Goal: Task Accomplishment & Management: Use online tool/utility

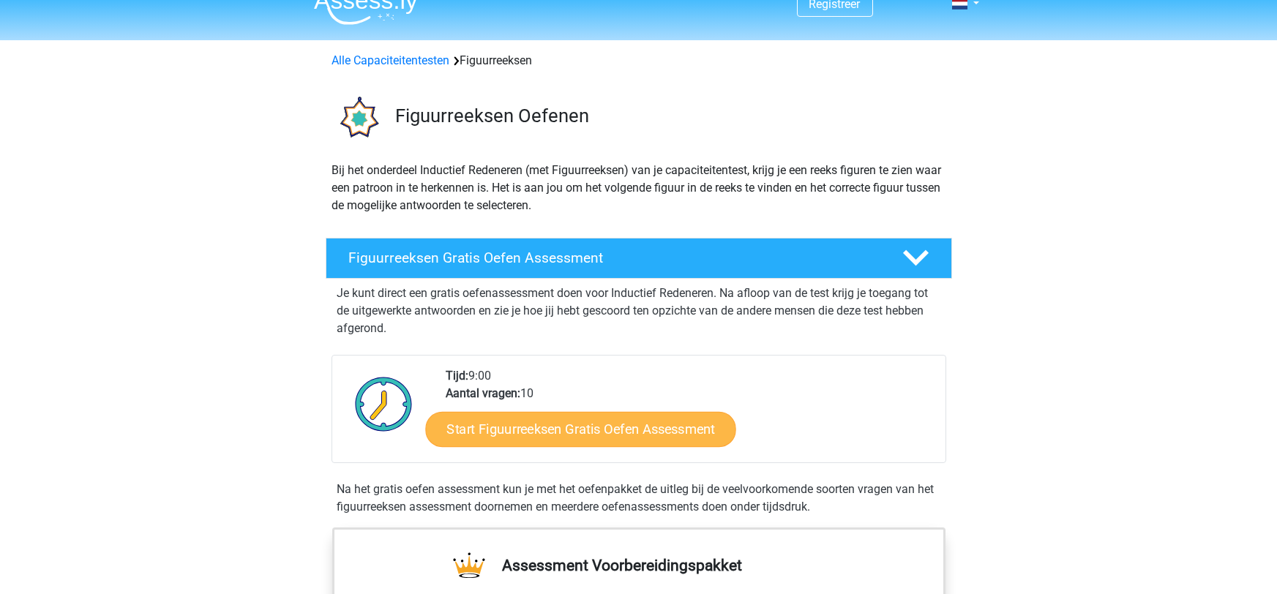
scroll to position [22, 0]
click at [535, 428] on link "Start Figuurreeksen Gratis Oefen Assessment" at bounding box center [580, 428] width 310 height 35
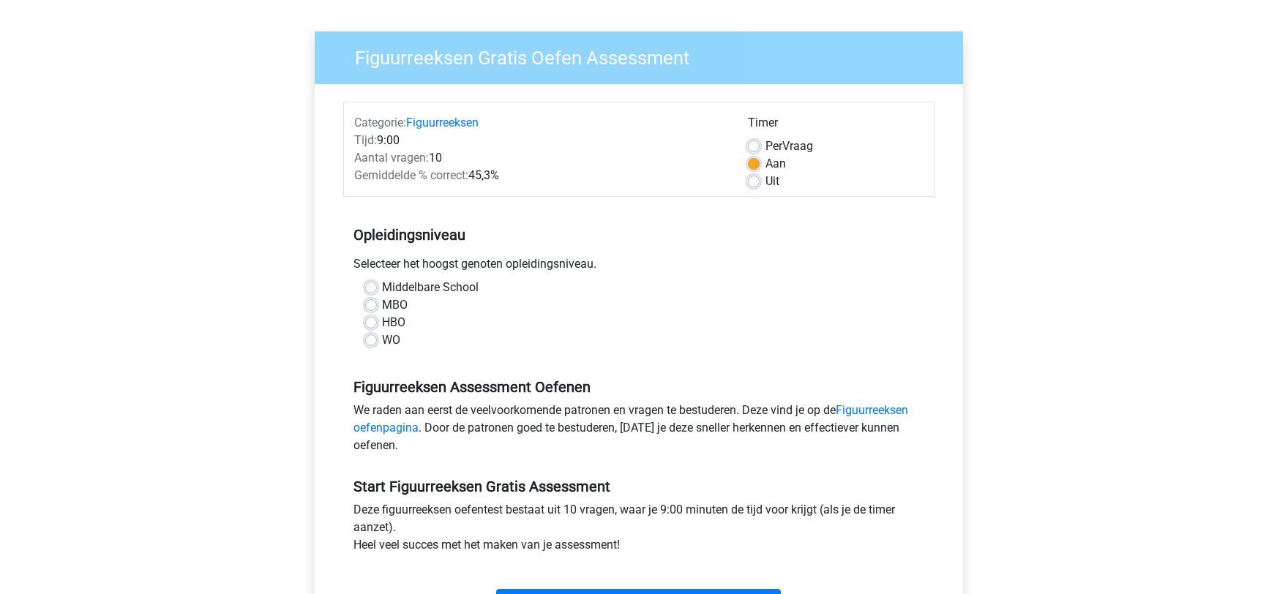
scroll to position [112, 0]
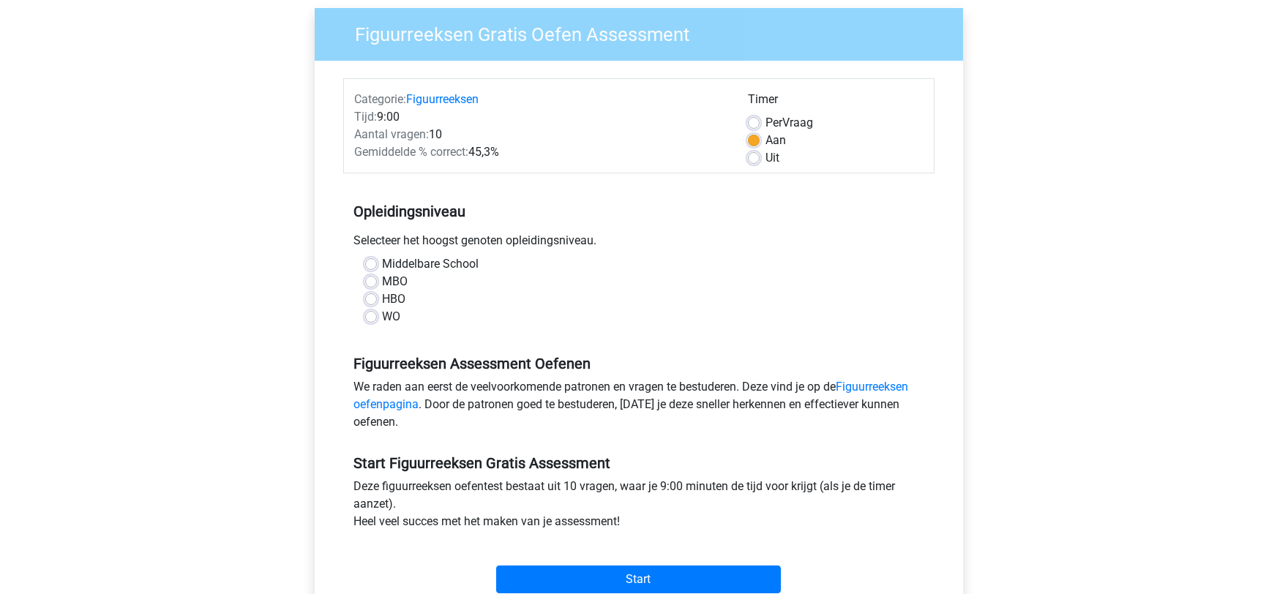
click at [383, 282] on label "MBO" at bounding box center [396, 282] width 26 height 18
click at [367, 282] on input "MBO" at bounding box center [371, 280] width 12 height 15
radio input "true"
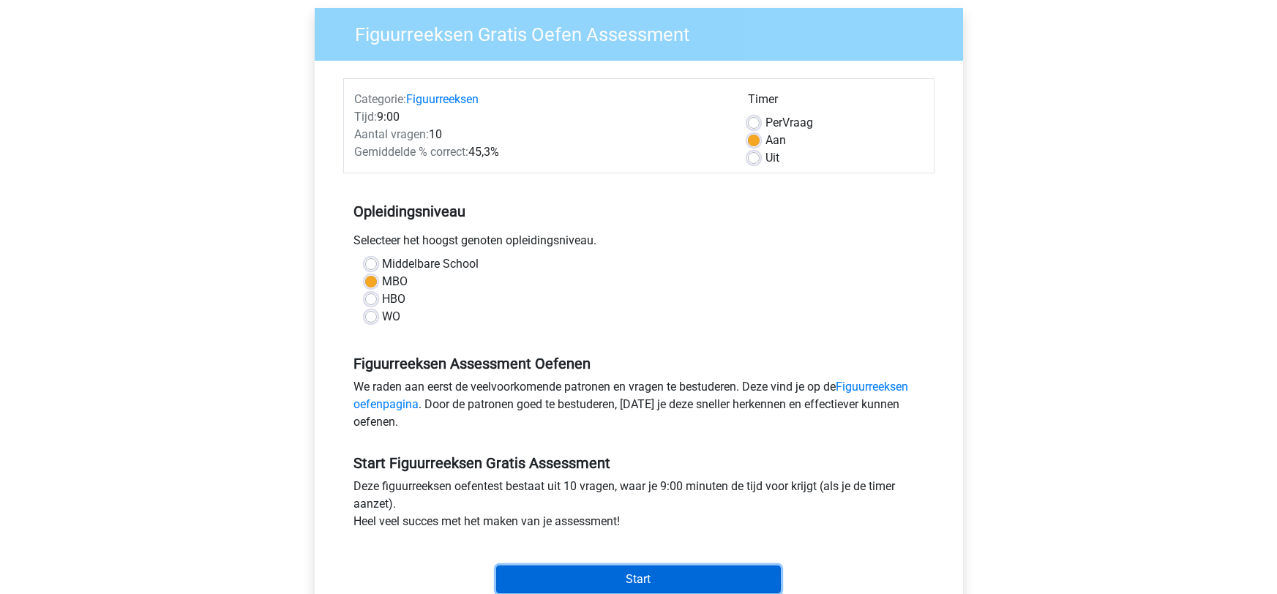
click at [547, 572] on input "Start" at bounding box center [638, 580] width 285 height 28
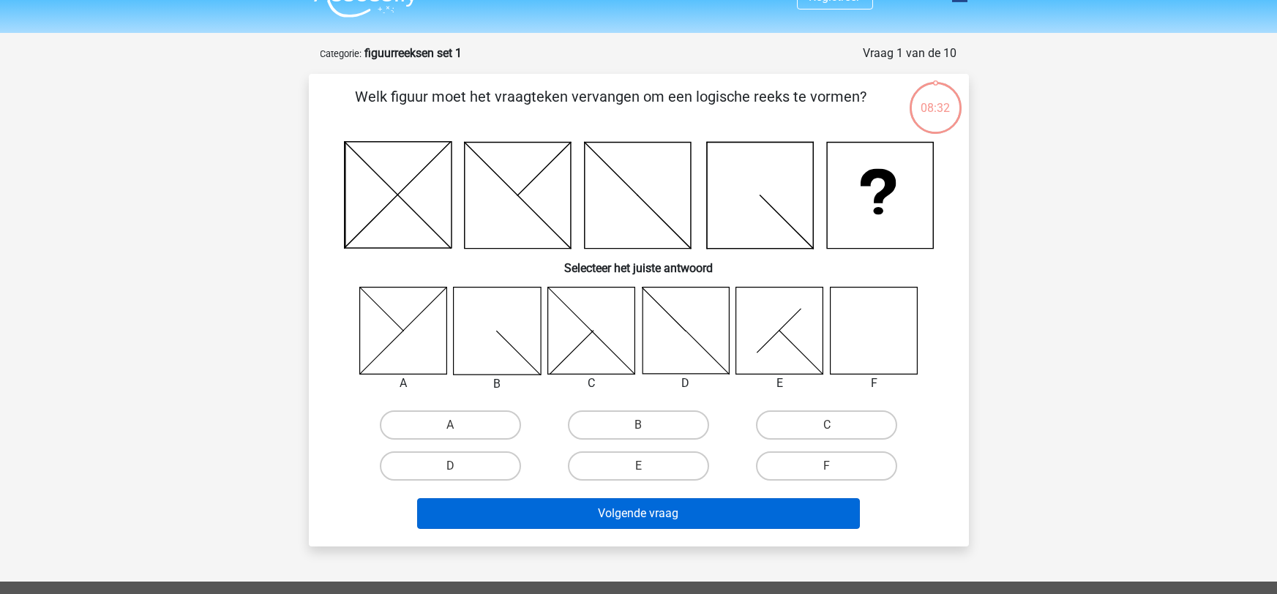
scroll to position [48, 0]
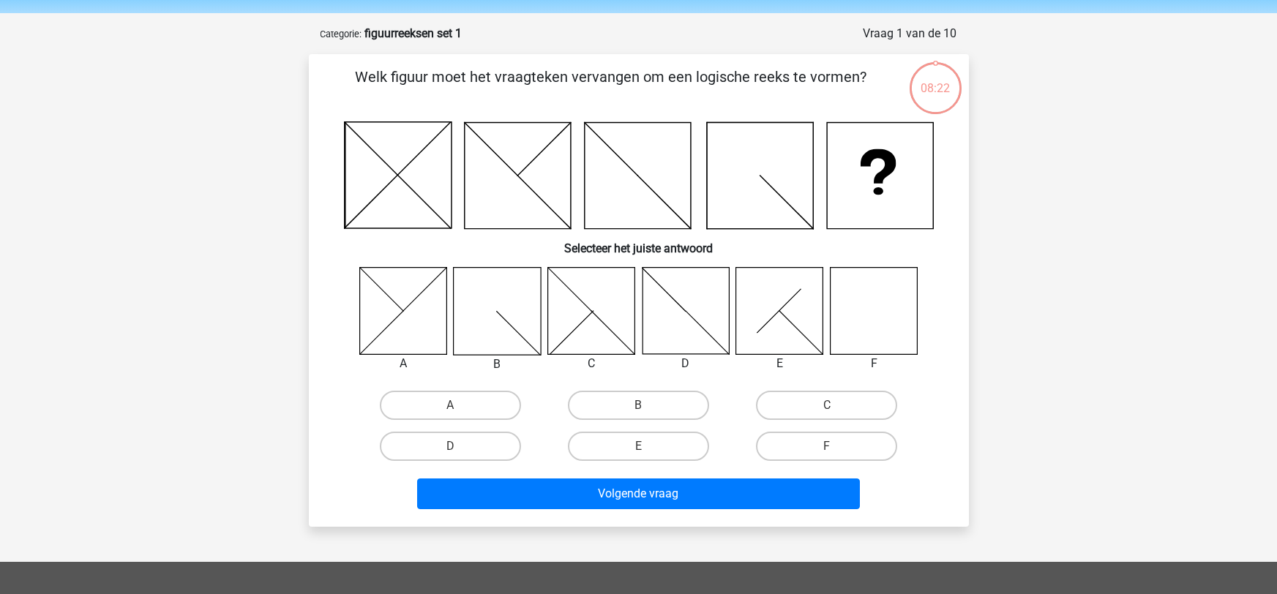
click at [869, 316] on icon at bounding box center [873, 310] width 87 height 87
click at [855, 451] on label "F" at bounding box center [826, 446] width 141 height 29
click at [836, 451] on input "F" at bounding box center [832, 451] width 10 height 10
radio input "true"
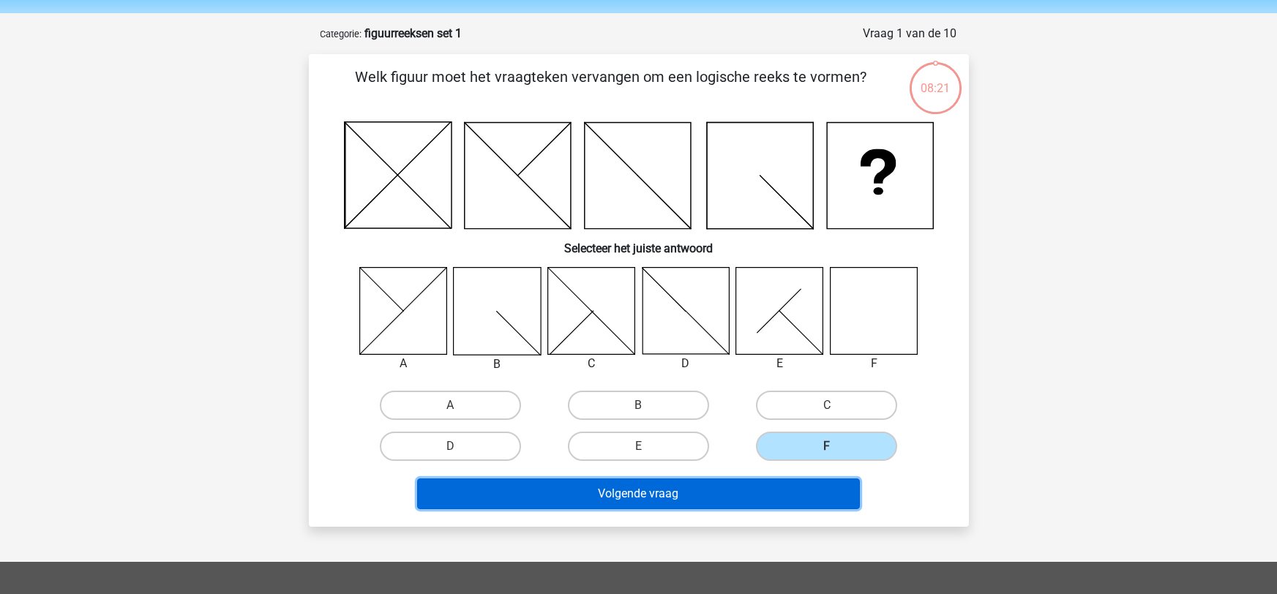
click at [825, 502] on button "Volgende vraag" at bounding box center [638, 494] width 443 height 31
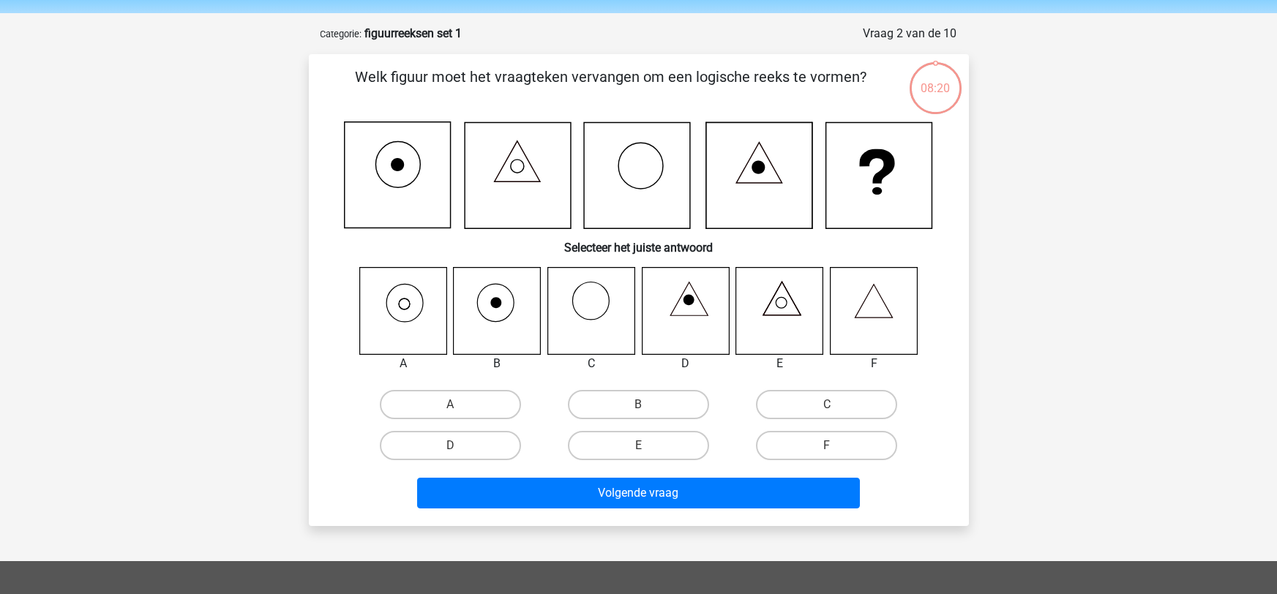
scroll to position [72, 0]
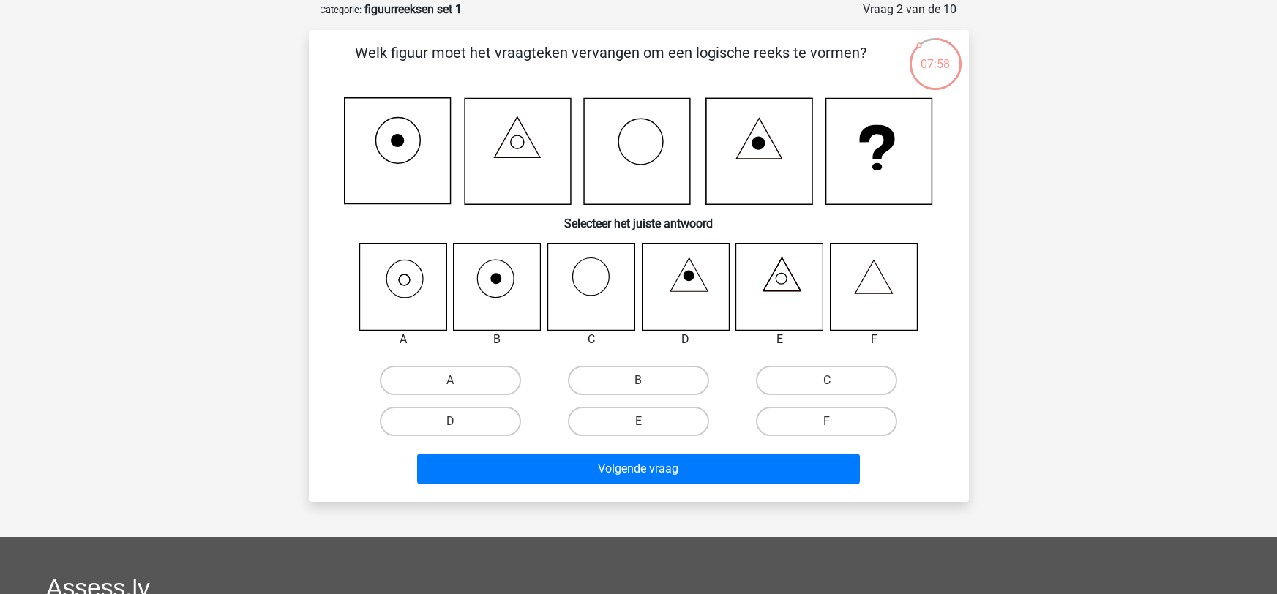
click at [512, 285] on icon at bounding box center [497, 286] width 87 height 87
click at [611, 378] on label "B" at bounding box center [638, 380] width 141 height 29
click at [638, 381] on input "B" at bounding box center [643, 386] width 10 height 10
radio input "true"
click at [388, 295] on icon at bounding box center [402, 286] width 87 height 87
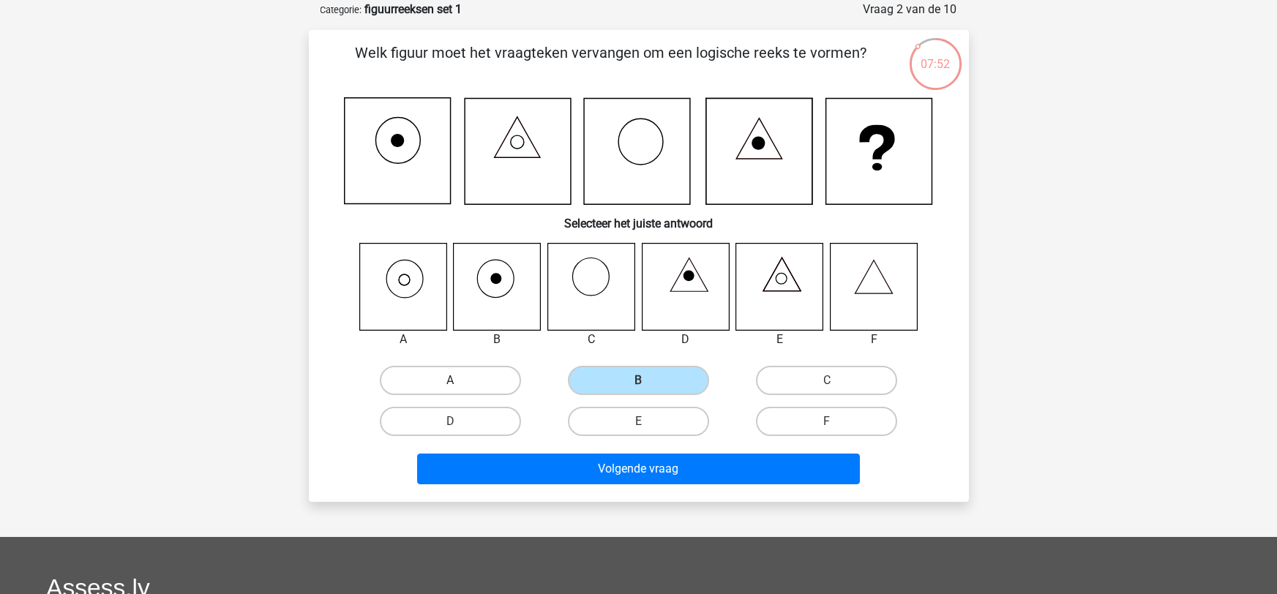
click at [490, 375] on label "A" at bounding box center [450, 380] width 141 height 29
click at [460, 381] on input "A" at bounding box center [455, 386] width 10 height 10
radio input "true"
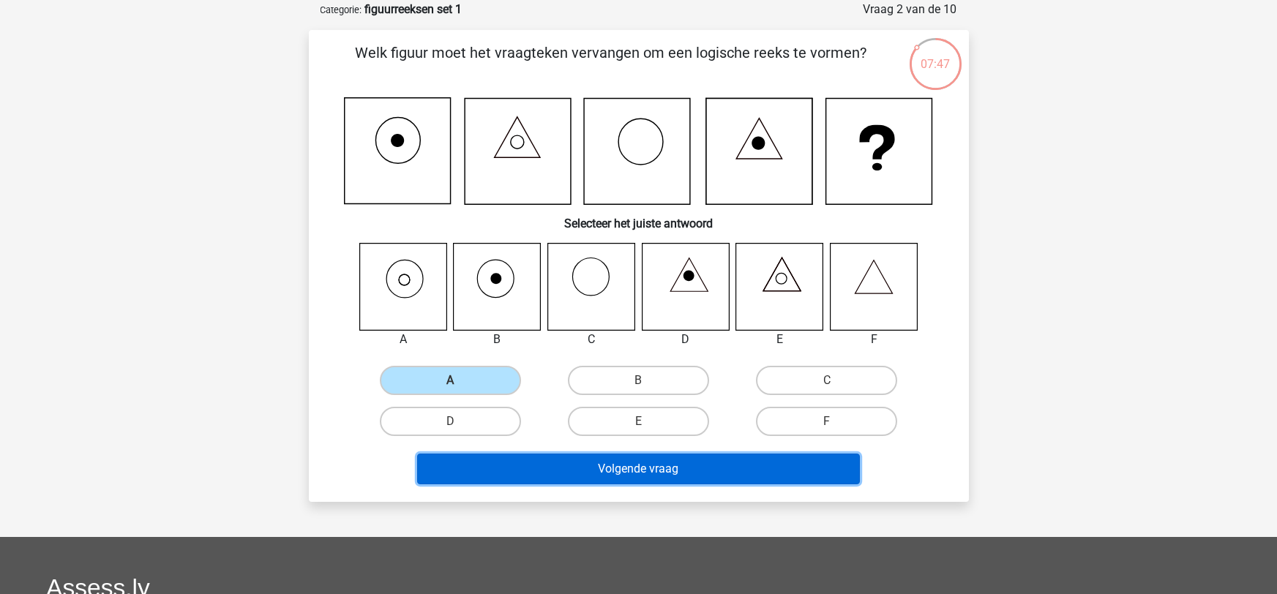
click at [517, 464] on button "Volgende vraag" at bounding box center [638, 469] width 443 height 31
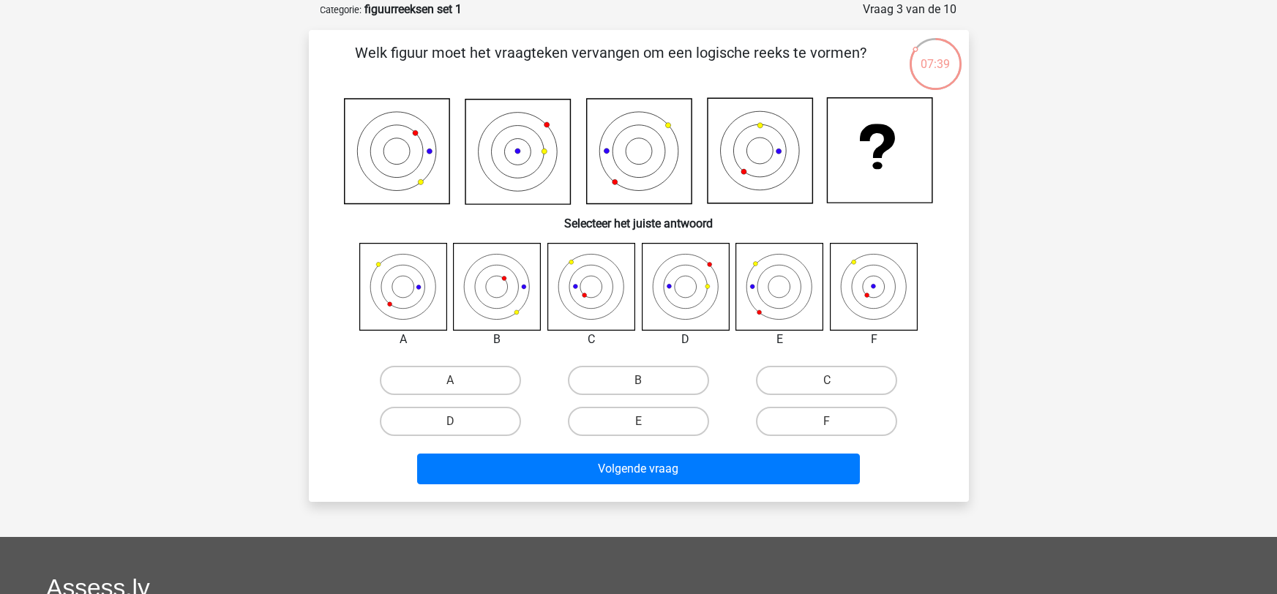
click at [623, 402] on div "E" at bounding box center [638, 421] width 188 height 41
click at [623, 416] on label "E" at bounding box center [638, 421] width 141 height 29
click at [638, 422] on input "E" at bounding box center [643, 427] width 10 height 10
radio input "true"
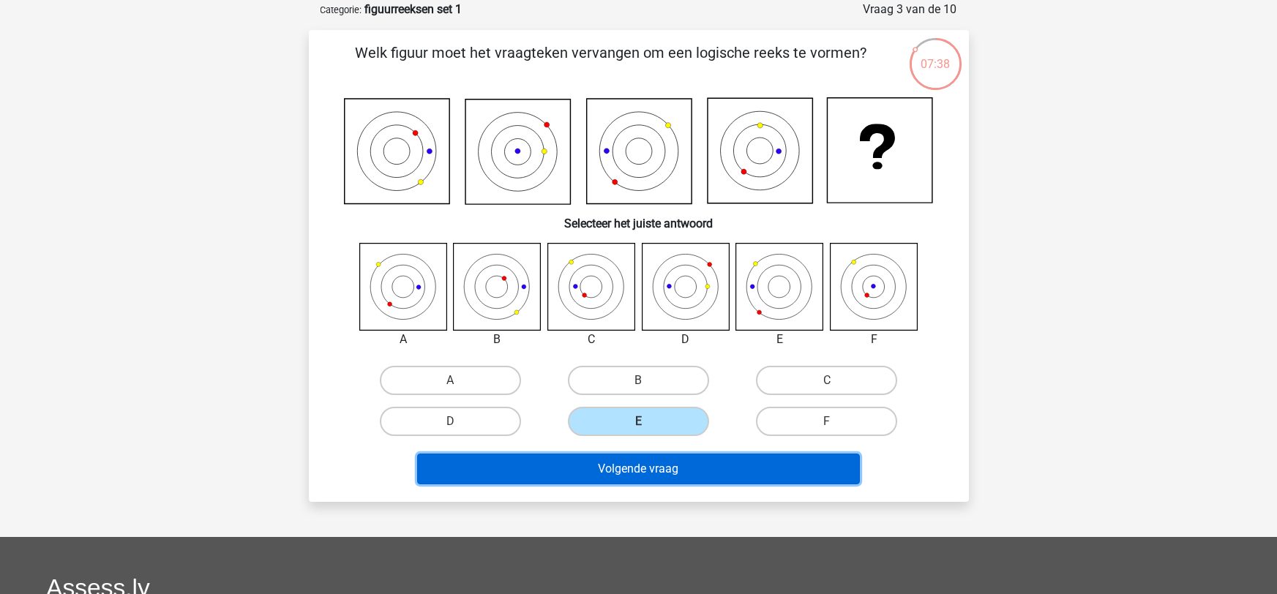
click at [612, 457] on button "Volgende vraag" at bounding box center [638, 469] width 443 height 31
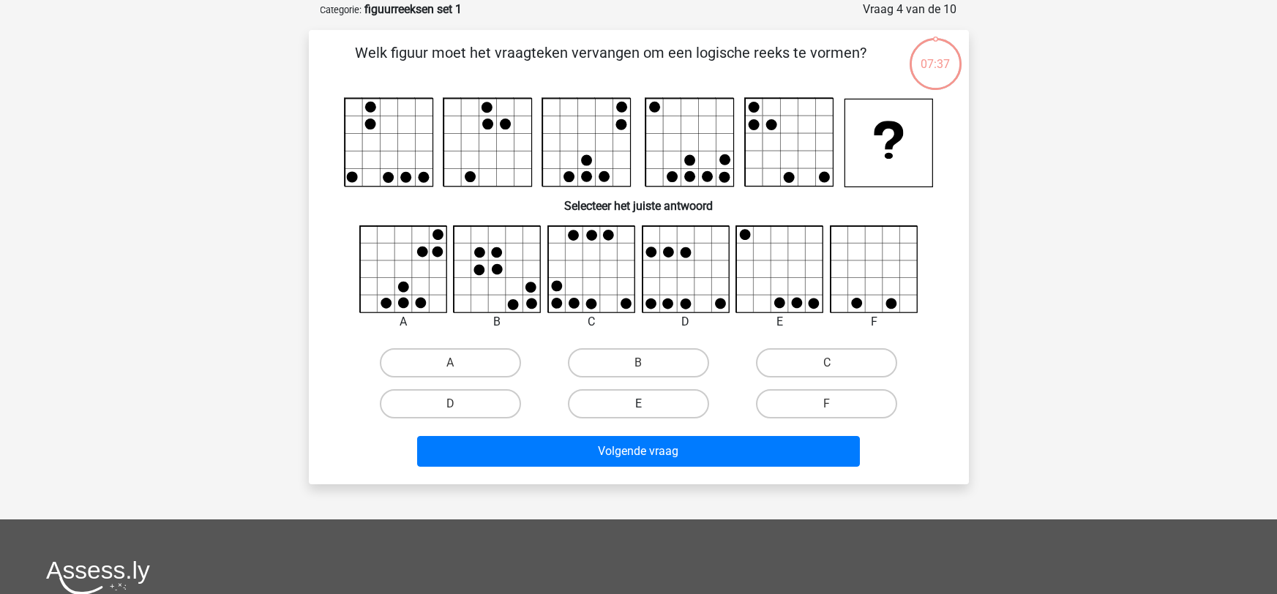
click at [626, 397] on label "E" at bounding box center [638, 403] width 141 height 29
click at [638, 404] on input "E" at bounding box center [643, 409] width 10 height 10
radio input "true"
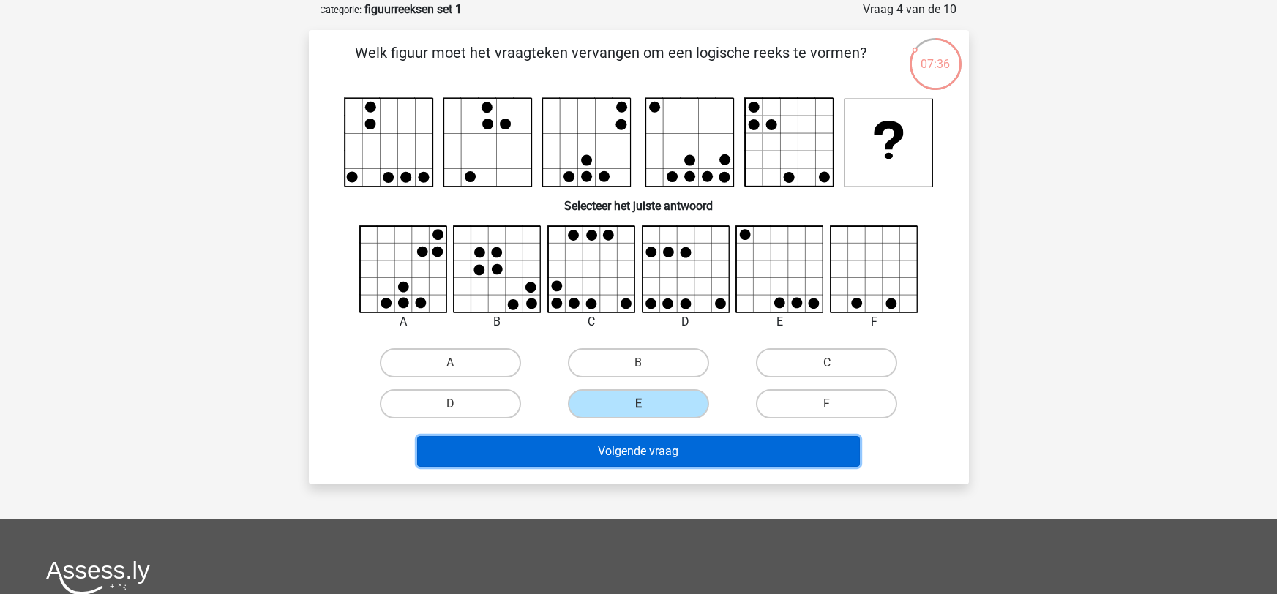
click at [624, 449] on button "Volgende vraag" at bounding box center [638, 451] width 443 height 31
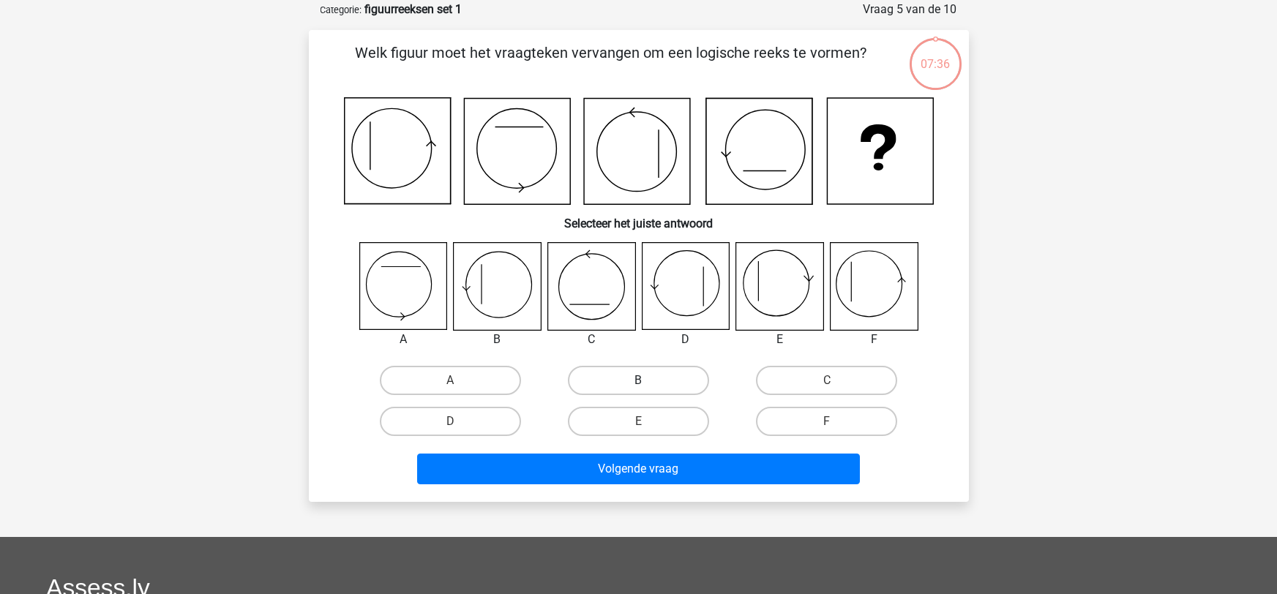
click at [624, 380] on label "B" at bounding box center [638, 380] width 141 height 29
click at [638, 381] on input "B" at bounding box center [643, 386] width 10 height 10
radio input "true"
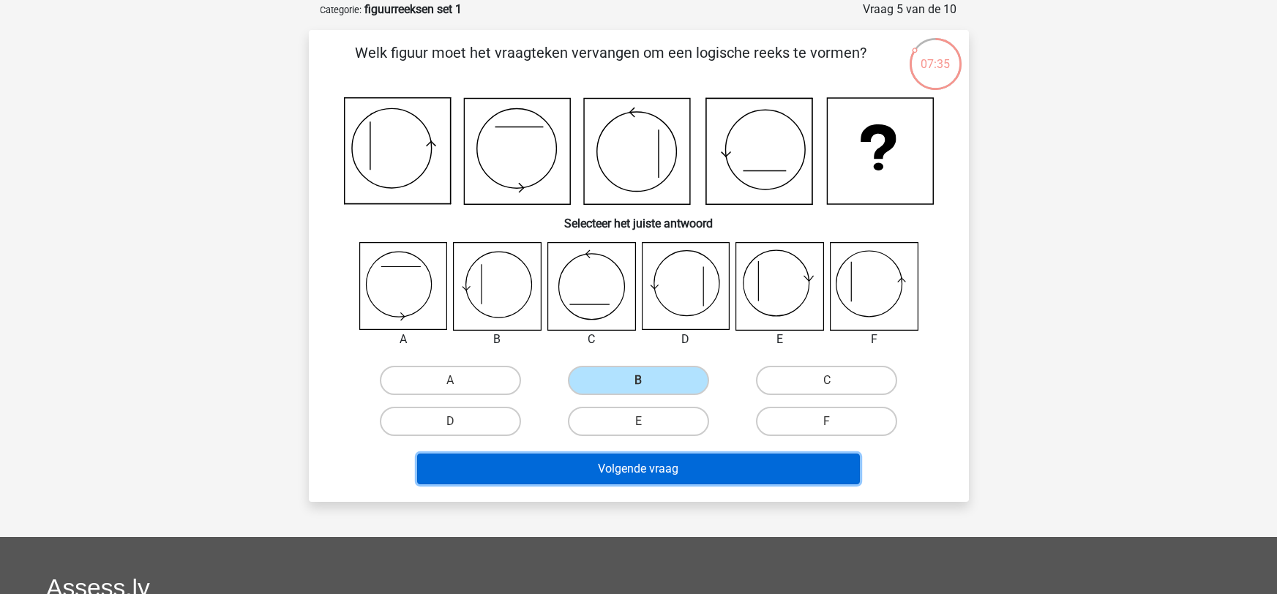
click at [621, 478] on button "Volgende vraag" at bounding box center [638, 469] width 443 height 31
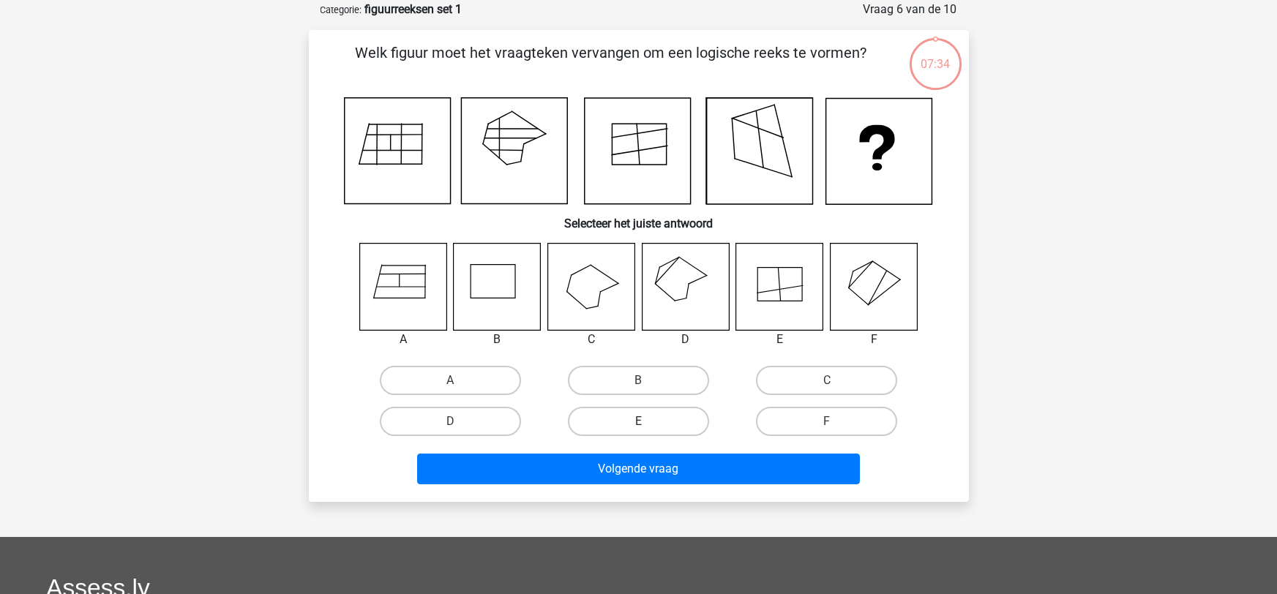
click at [623, 418] on label "E" at bounding box center [638, 421] width 141 height 29
click at [638, 422] on input "E" at bounding box center [643, 427] width 10 height 10
radio input "true"
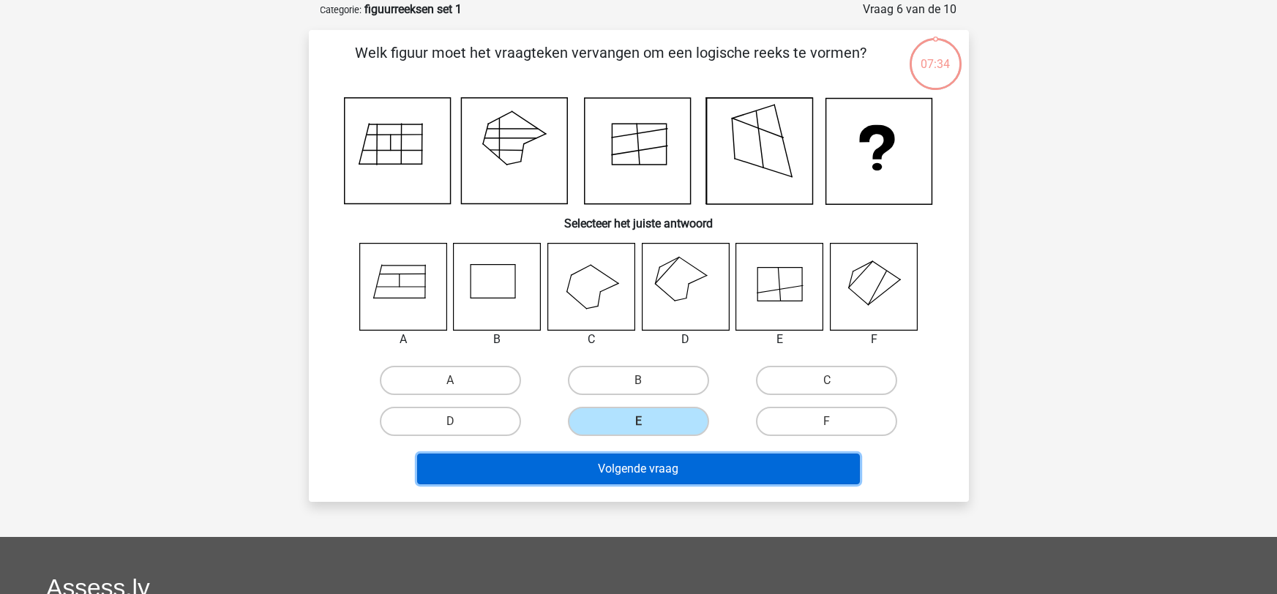
click at [613, 460] on button "Volgende vraag" at bounding box center [638, 469] width 443 height 31
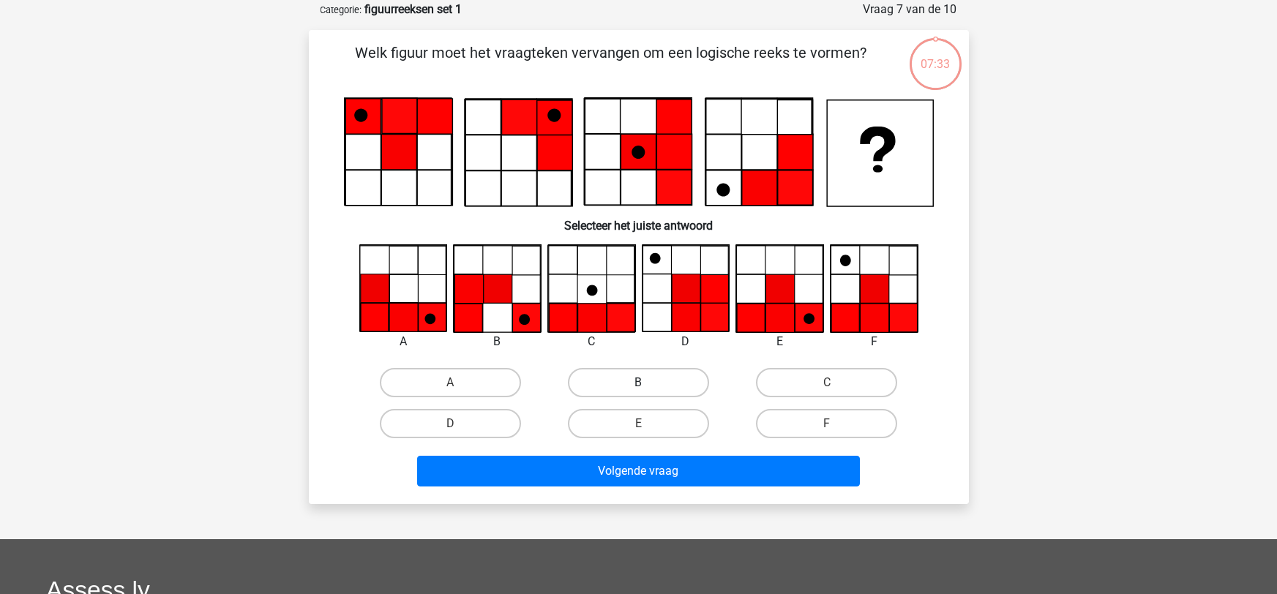
click at [622, 392] on label "B" at bounding box center [638, 382] width 141 height 29
click at [638, 392] on input "B" at bounding box center [643, 388] width 10 height 10
radio input "true"
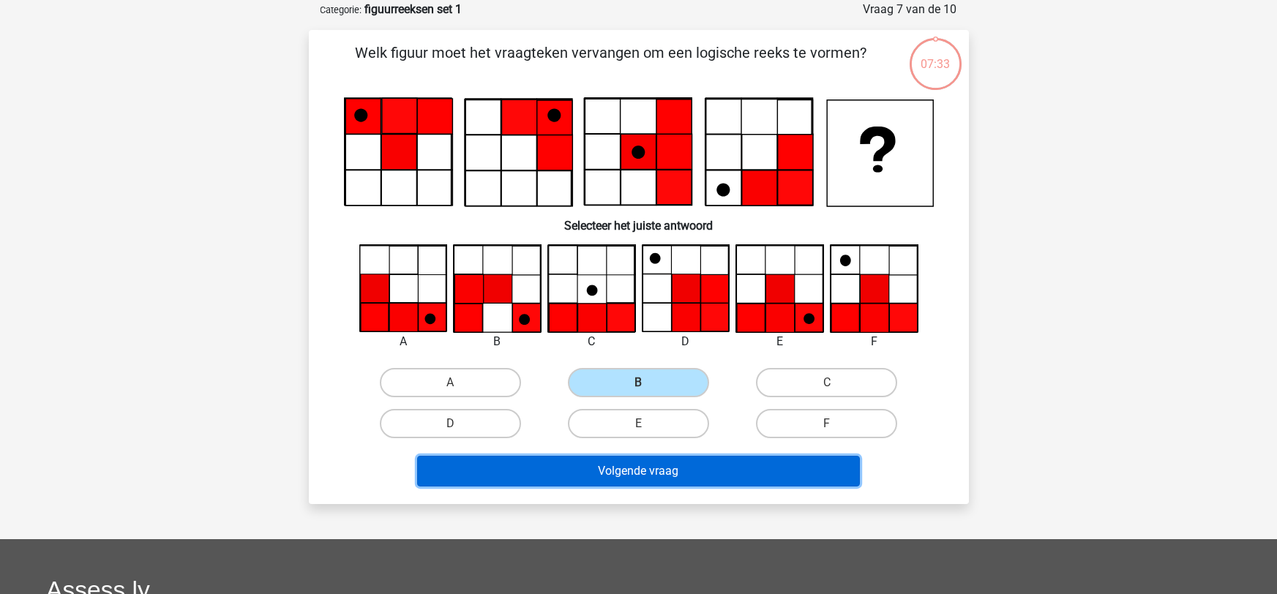
click at [613, 469] on button "Volgende vraag" at bounding box center [638, 471] width 443 height 31
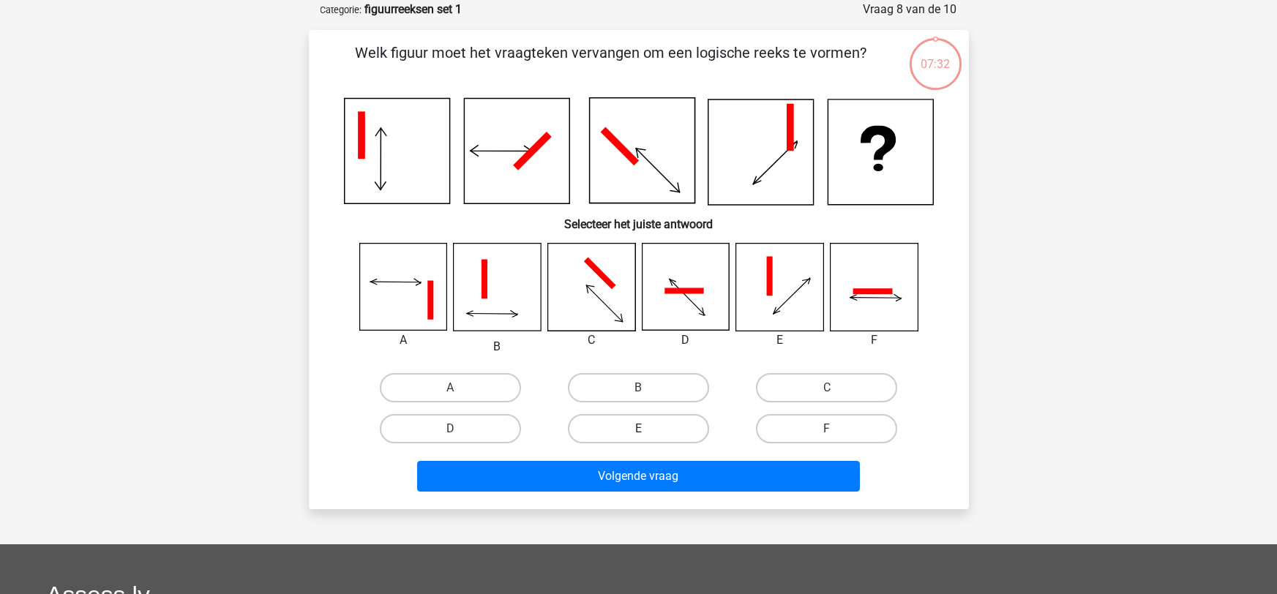
click at [618, 419] on label "E" at bounding box center [638, 428] width 141 height 29
click at [638, 429] on input "E" at bounding box center [643, 434] width 10 height 10
radio input "true"
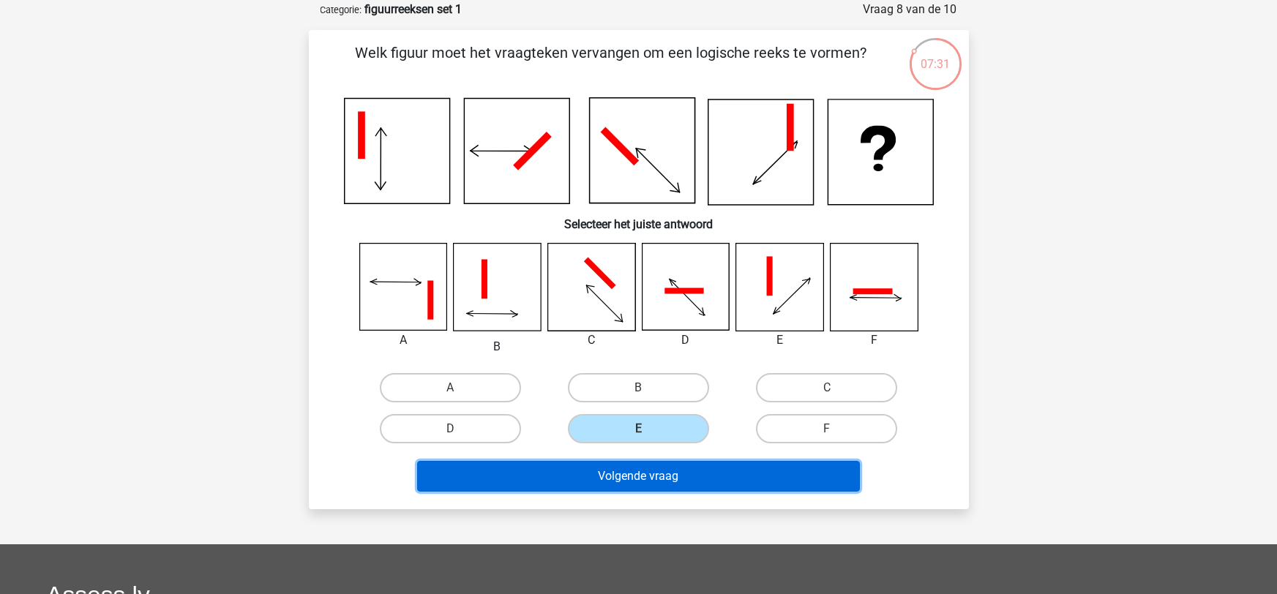
click at [628, 471] on button "Volgende vraag" at bounding box center [638, 476] width 443 height 31
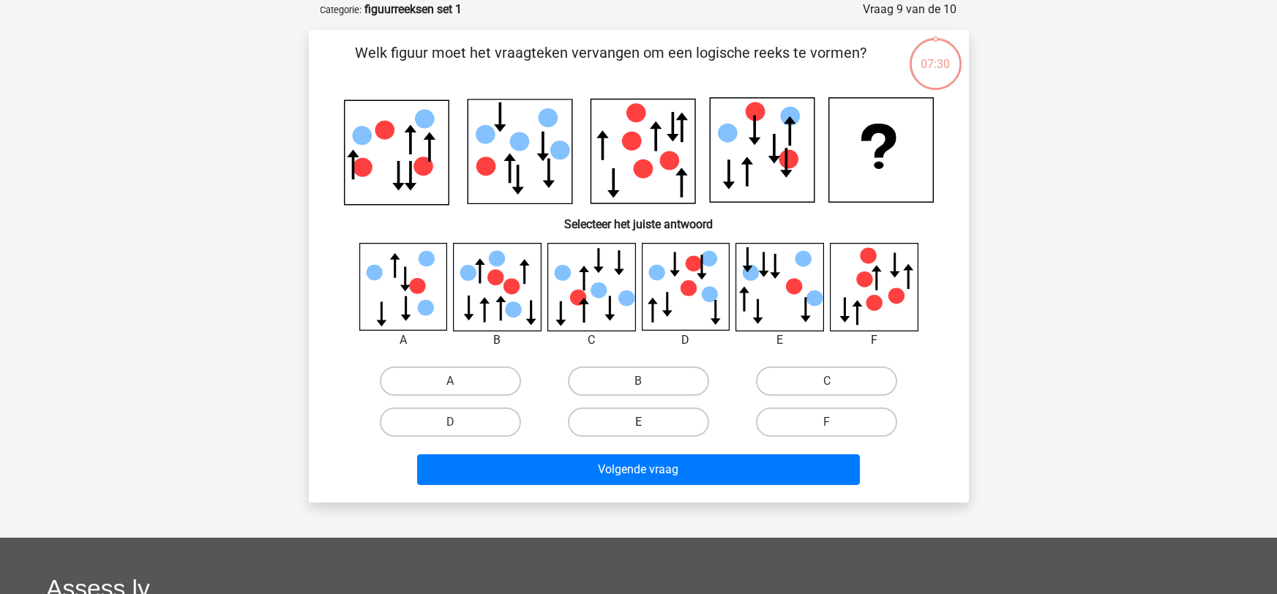
click at [623, 425] on label "E" at bounding box center [638, 422] width 141 height 29
click at [638, 425] on input "E" at bounding box center [643, 427] width 10 height 10
radio input "true"
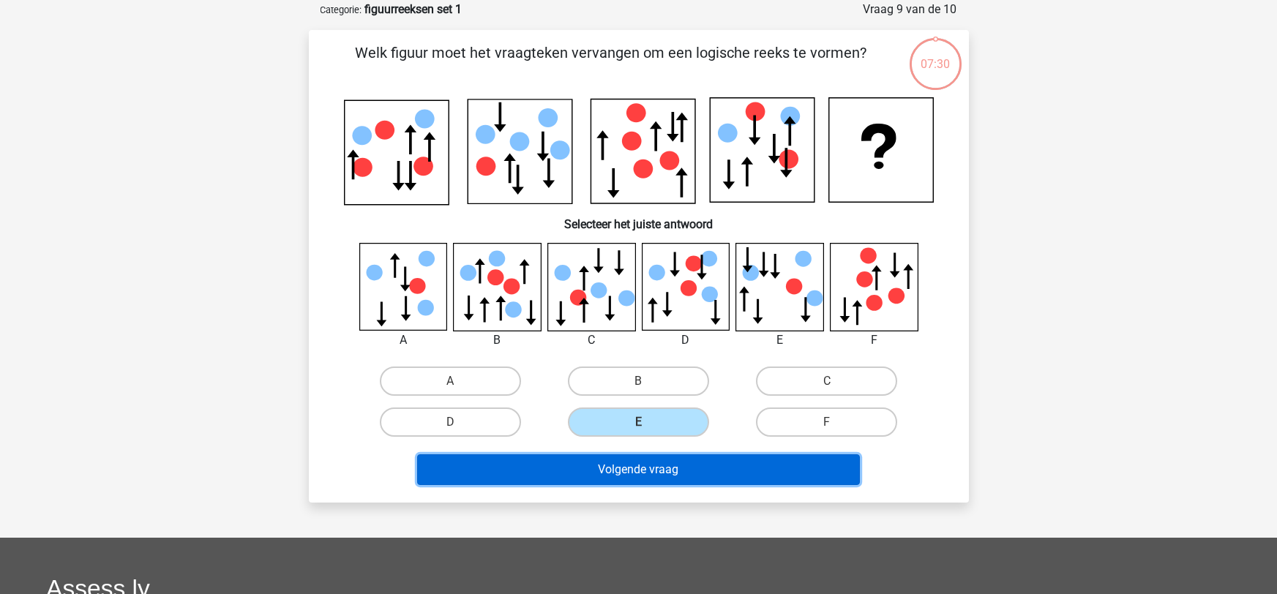
click at [618, 475] on button "Volgende vraag" at bounding box center [638, 469] width 443 height 31
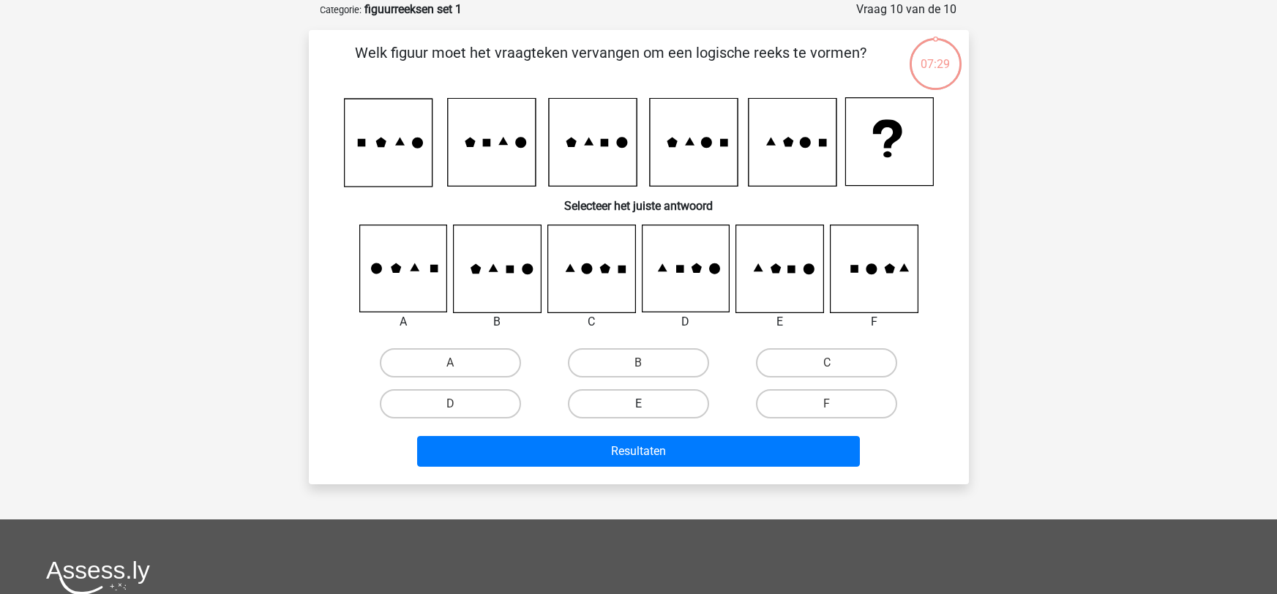
click at [617, 416] on label "E" at bounding box center [638, 403] width 141 height 29
click at [638, 413] on input "E" at bounding box center [643, 409] width 10 height 10
radio input "true"
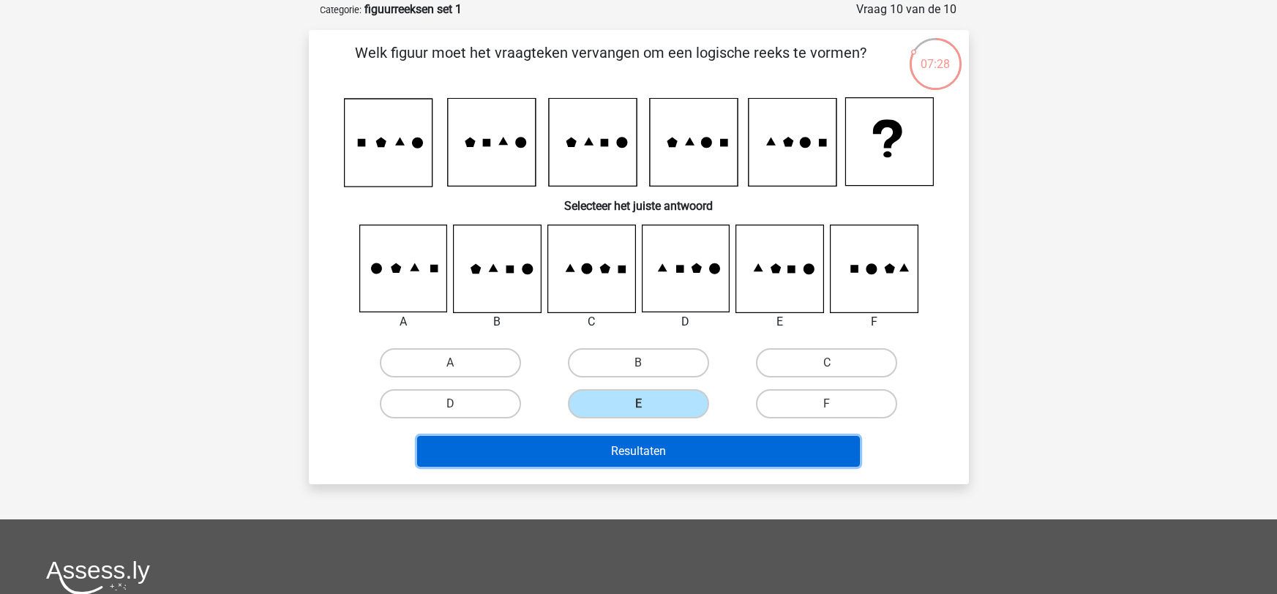
click at [626, 458] on button "Resultaten" at bounding box center [638, 451] width 443 height 31
